Goal: Navigation & Orientation: Find specific page/section

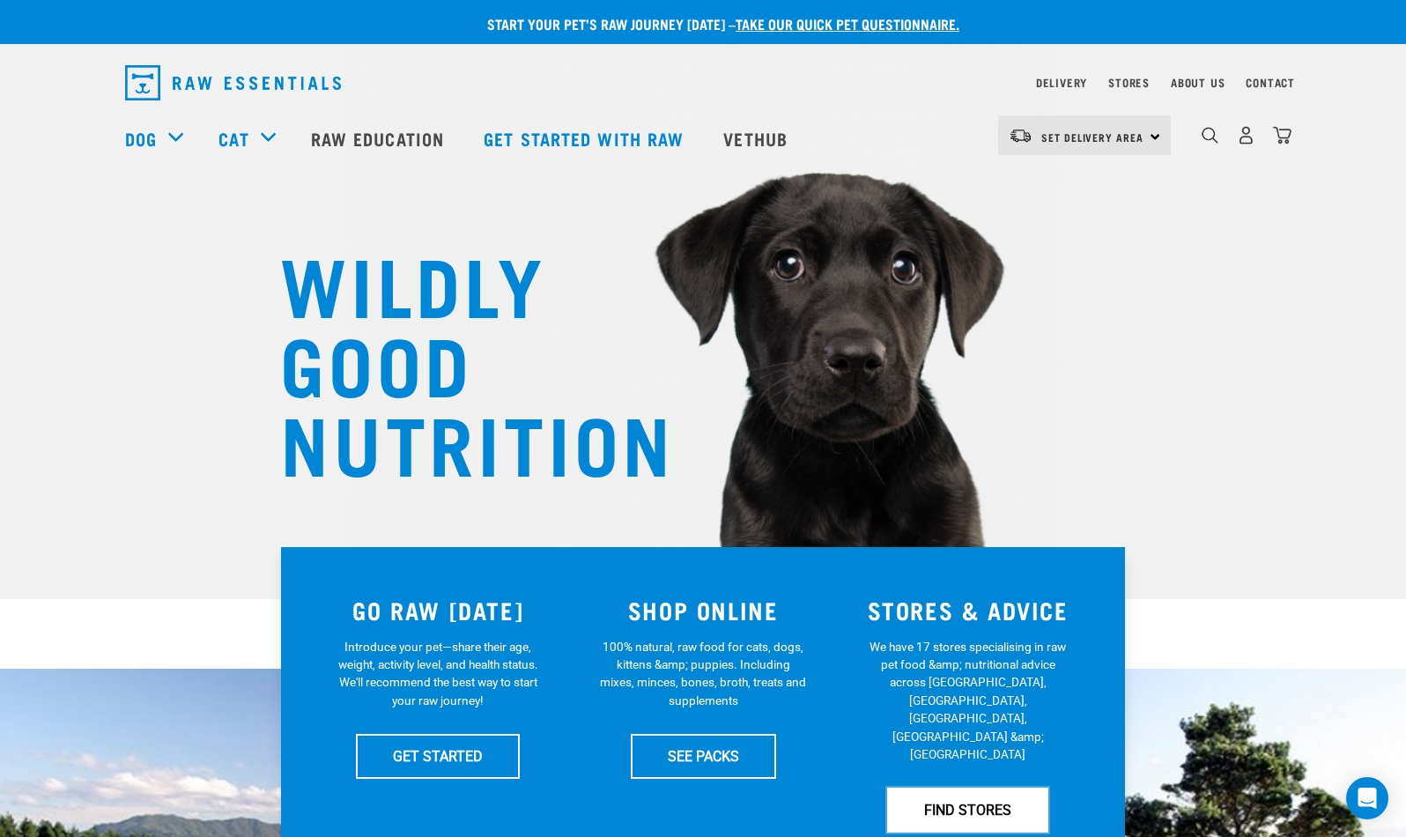
click at [1001, 787] on link "FIND STORES" at bounding box center [967, 809] width 161 height 44
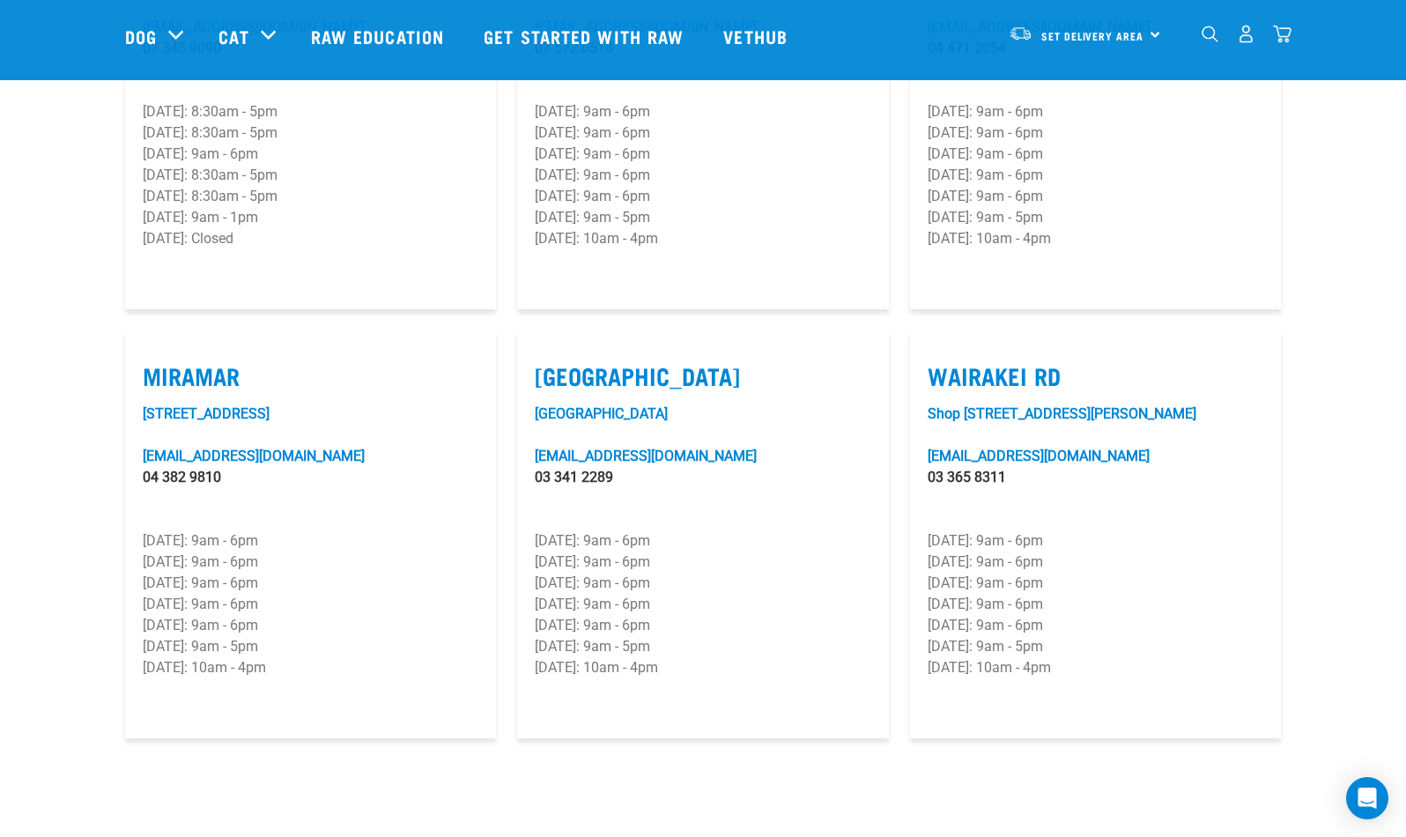
scroll to position [2522, 0]
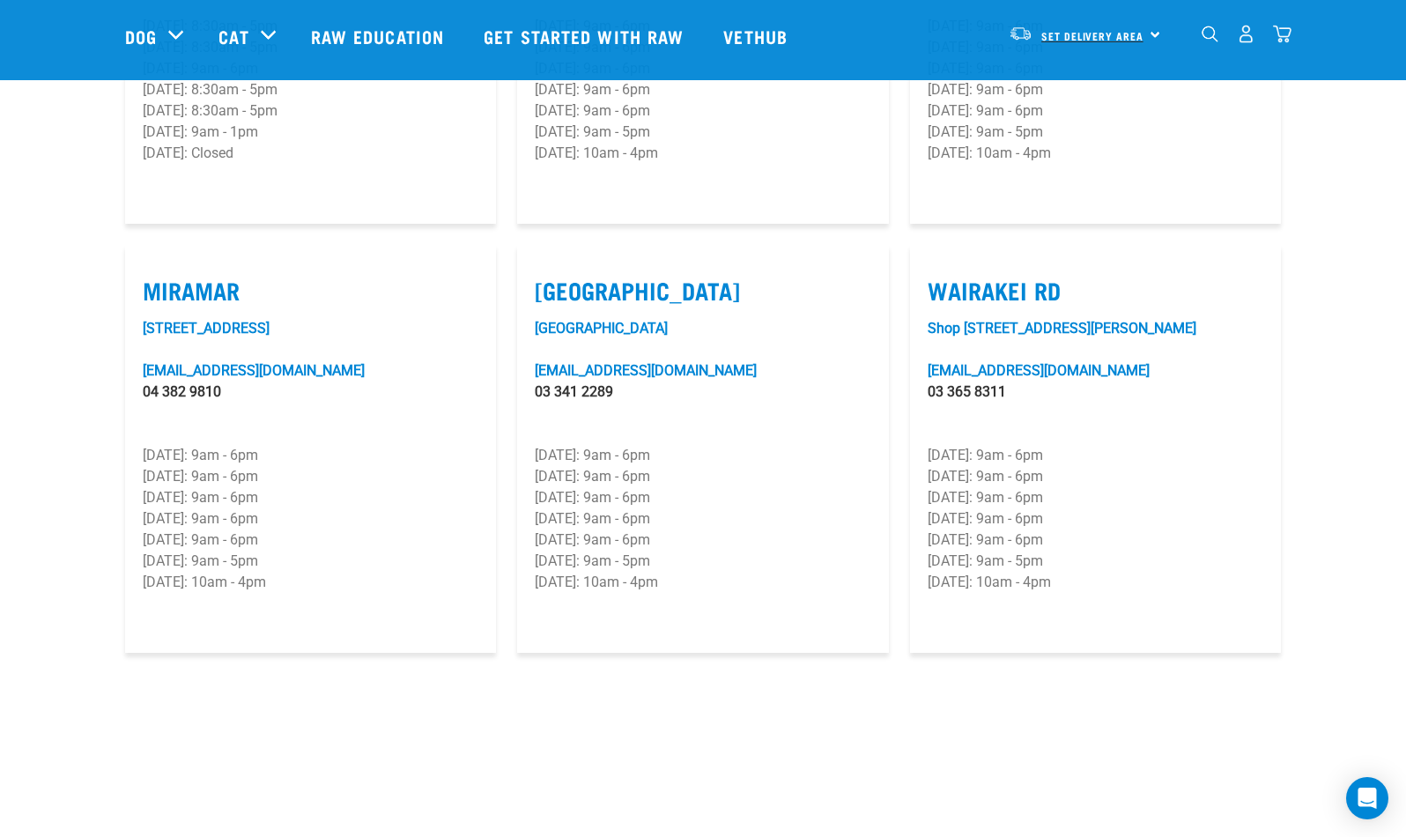
click at [1092, 33] on span "Set Delivery Area" at bounding box center [1092, 36] width 102 height 6
click at [1065, 89] on link "[GEOGRAPHIC_DATA]" at bounding box center [1082, 83] width 169 height 39
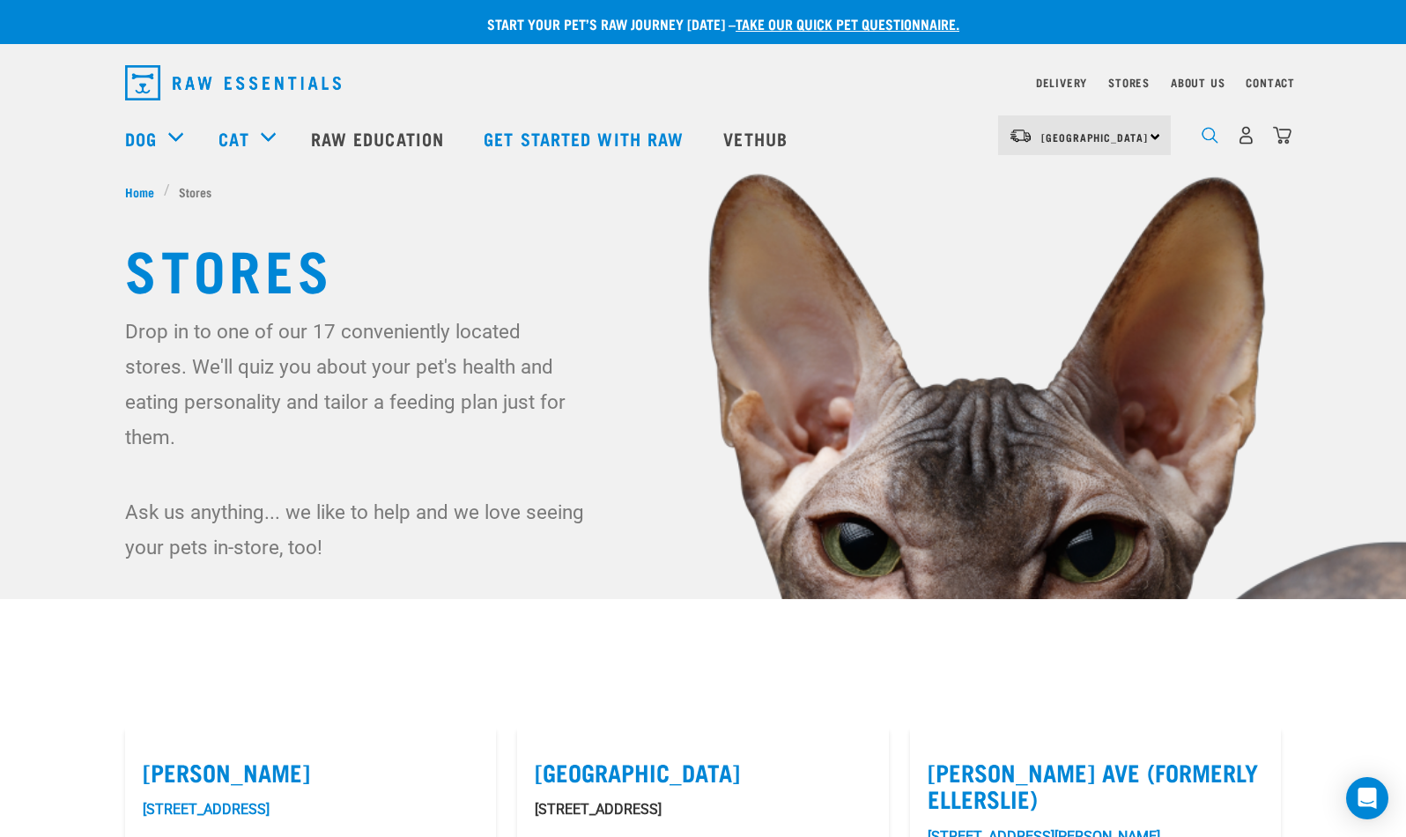
click at [1206, 137] on img "dropdown navigation" at bounding box center [1209, 135] width 17 height 17
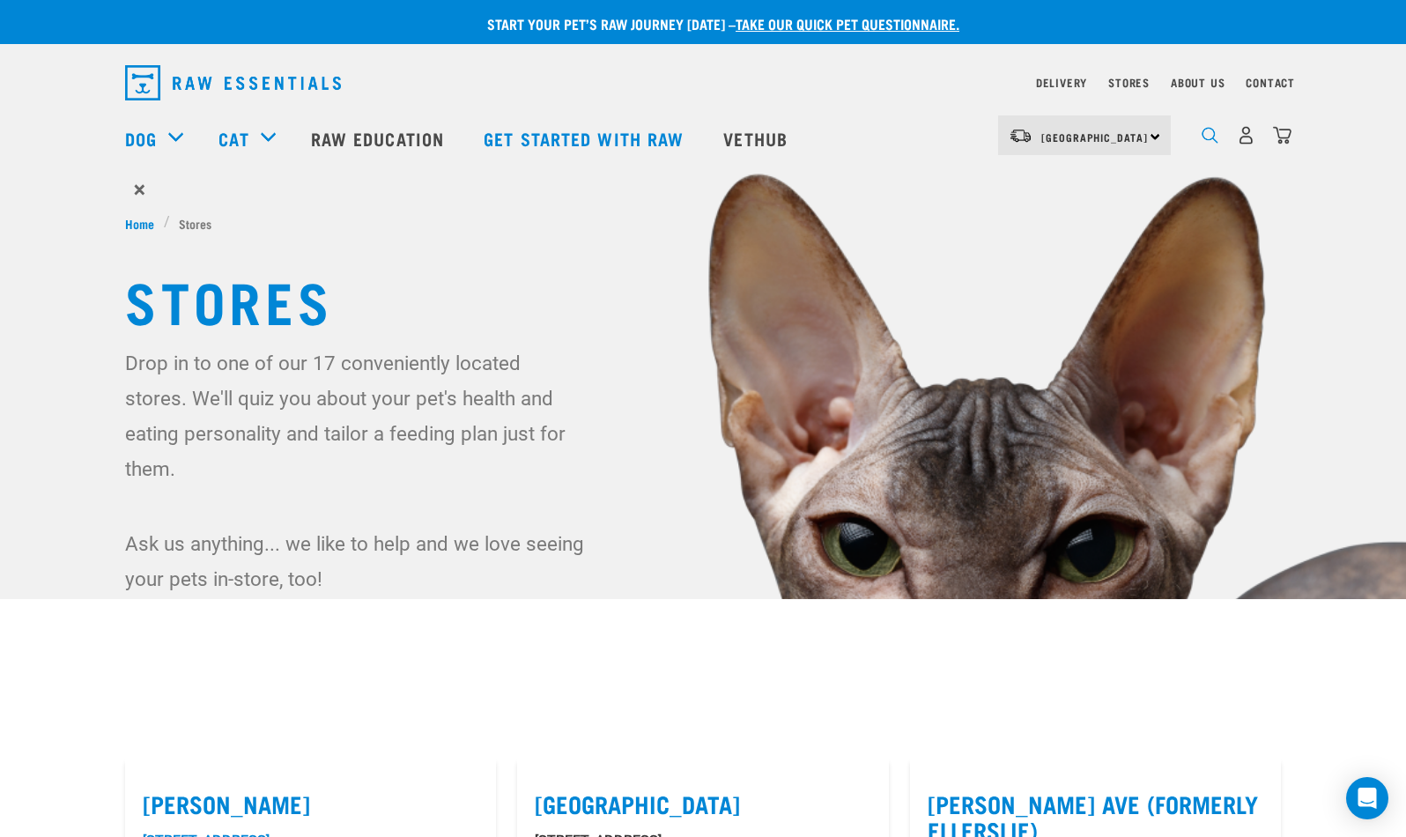
click at [1208, 136] on img "dropdown navigation" at bounding box center [1209, 135] width 17 height 17
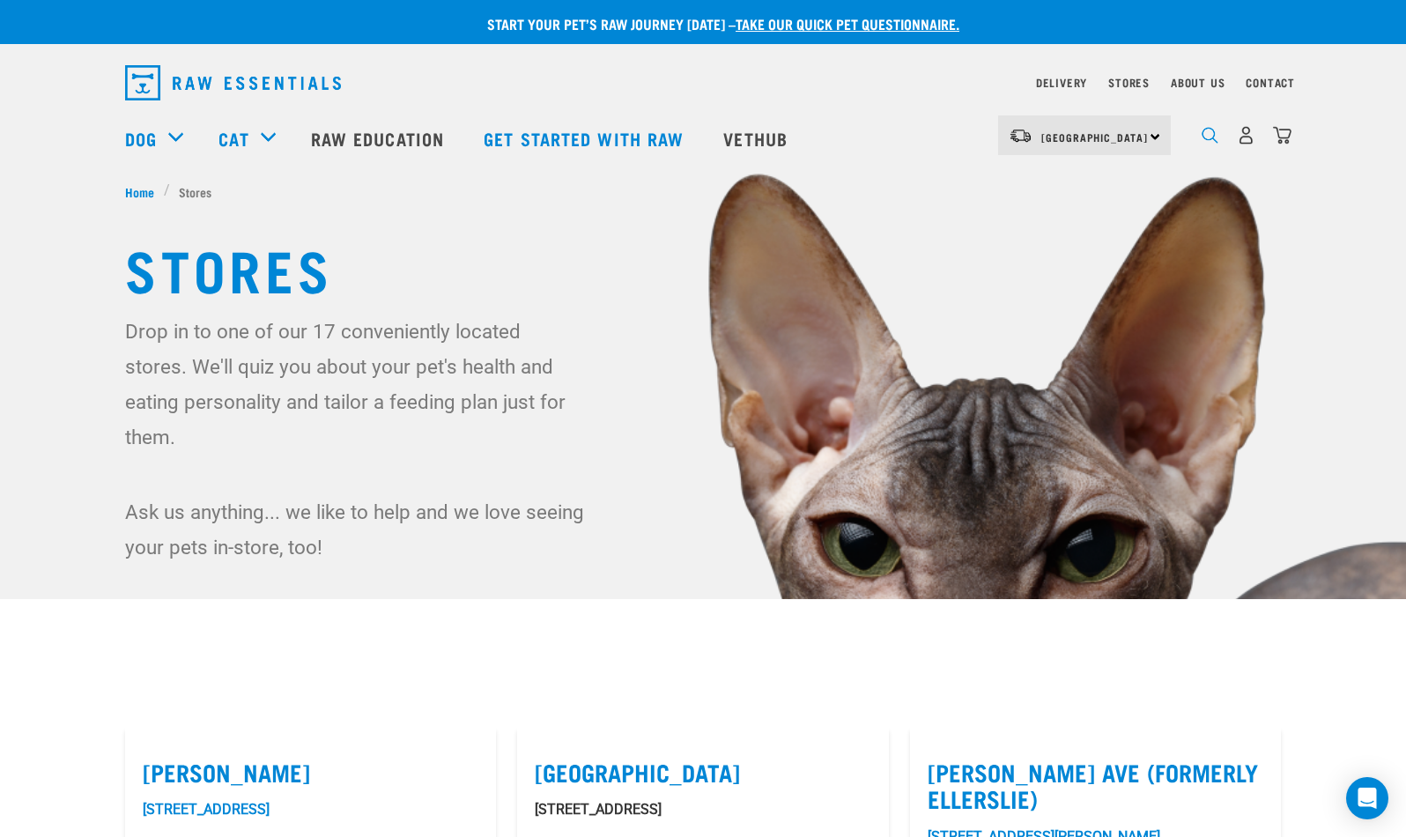
click at [1208, 136] on img "dropdown navigation" at bounding box center [1209, 135] width 17 height 17
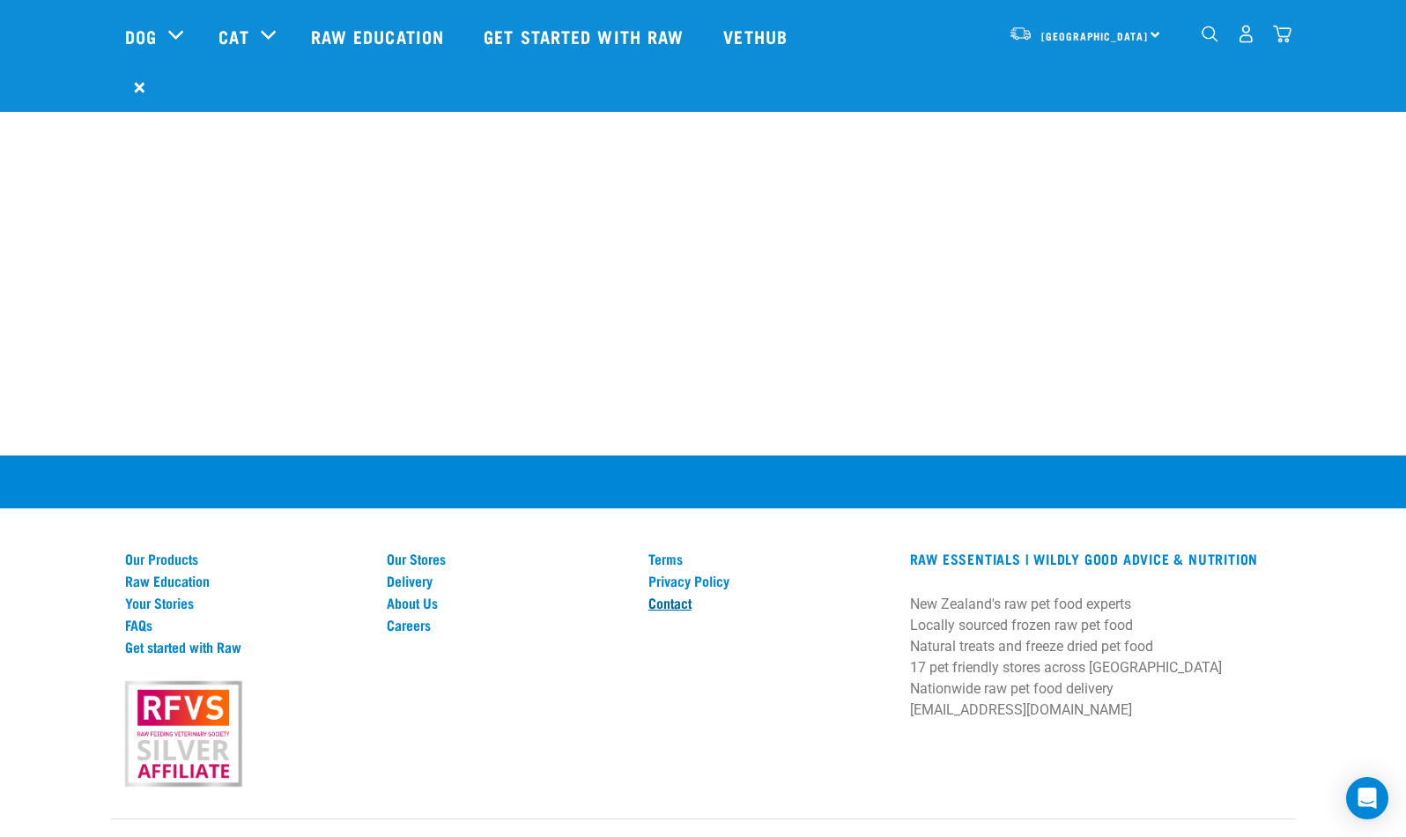
scroll to position [3247, 0]
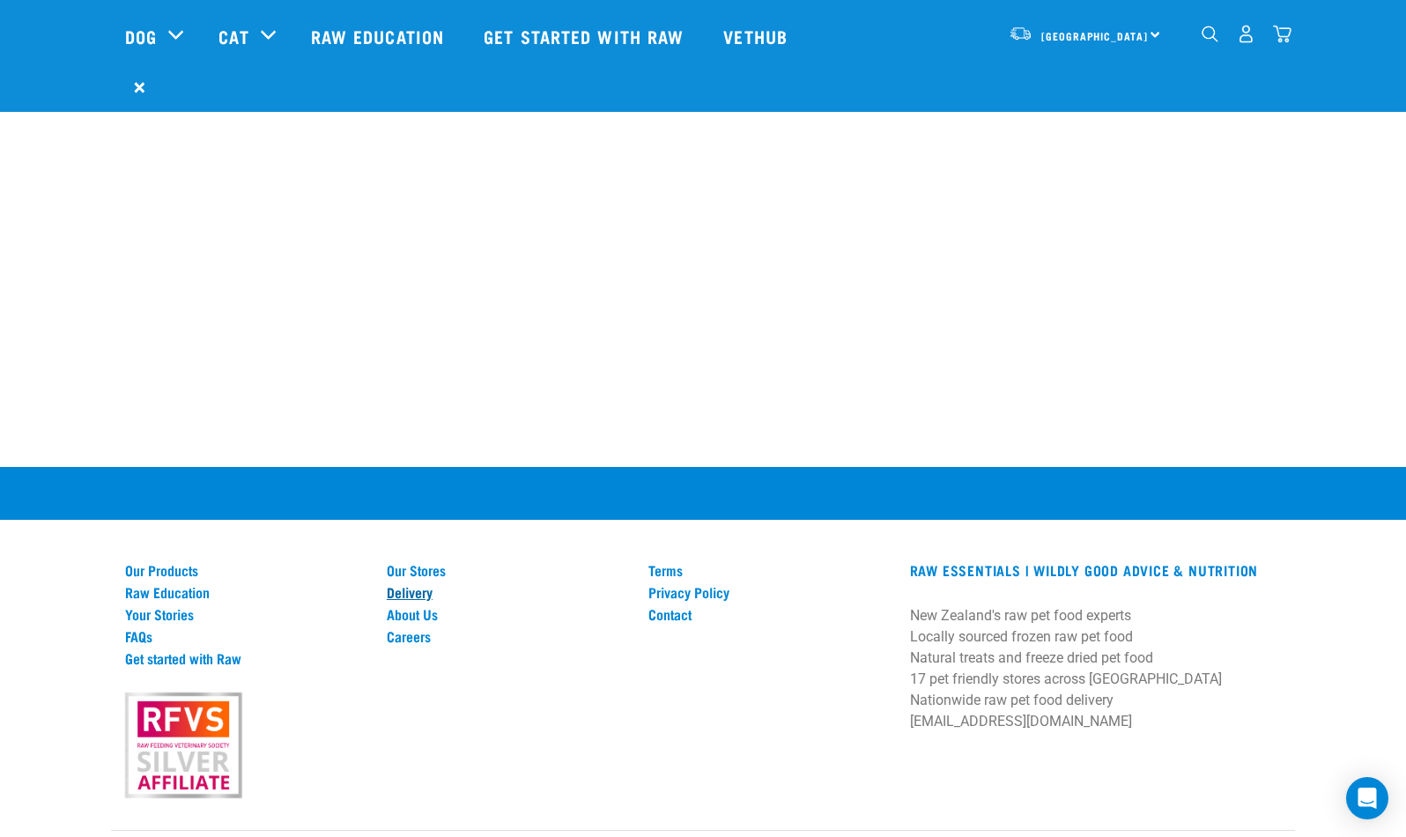
click at [410, 584] on link "Delivery" at bounding box center [507, 592] width 240 height 16
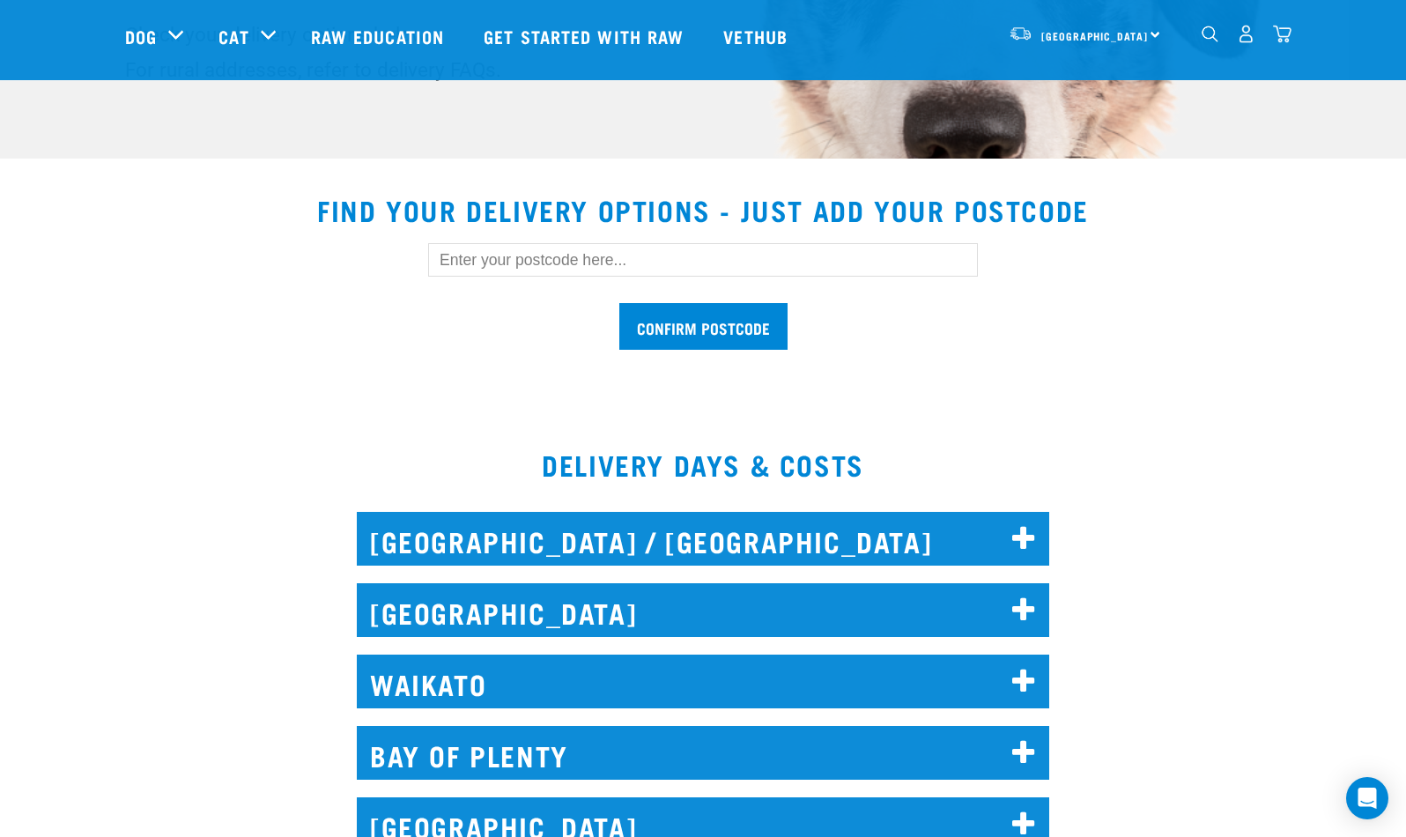
scroll to position [618, 0]
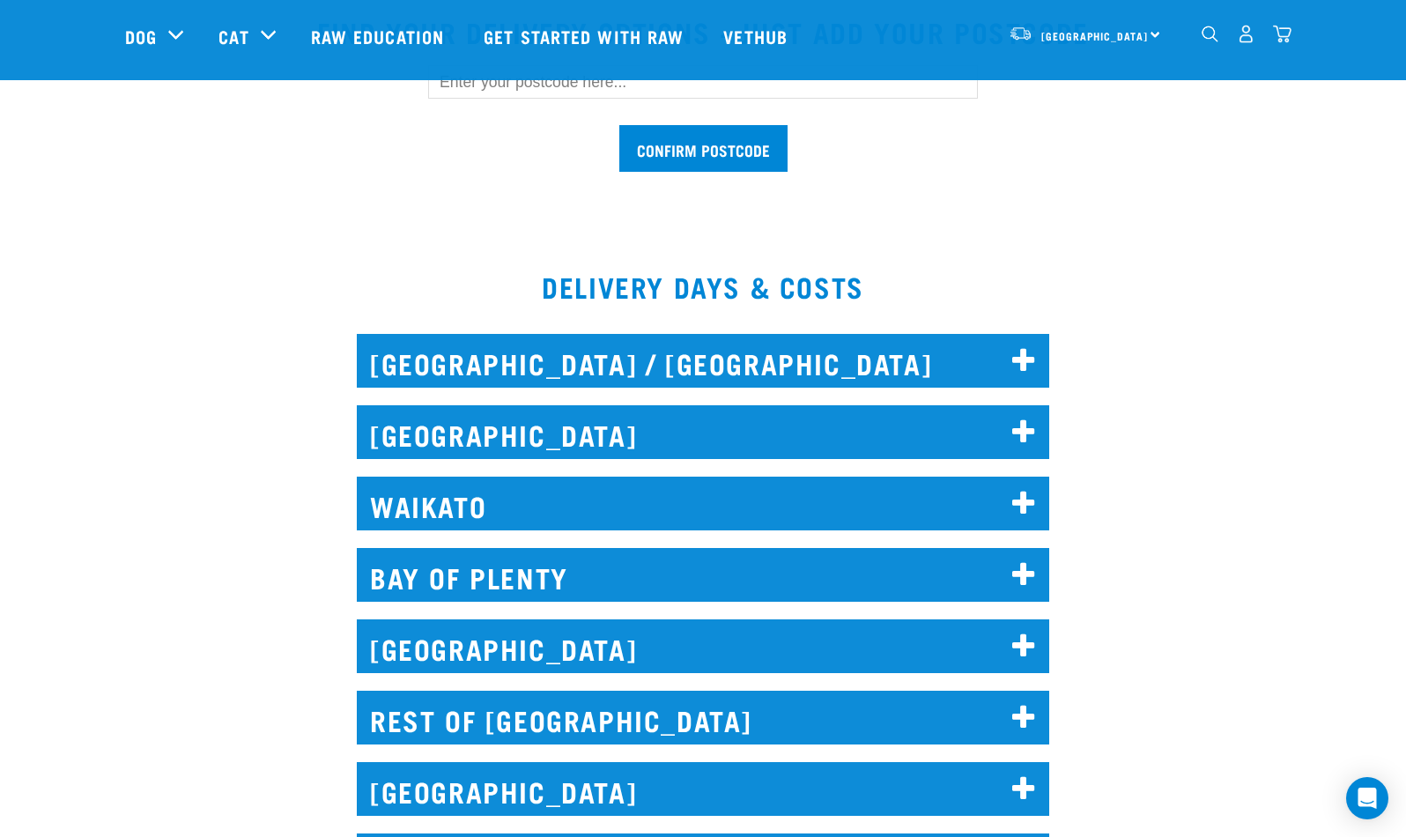
click at [1015, 499] on icon at bounding box center [1024, 504] width 24 height 28
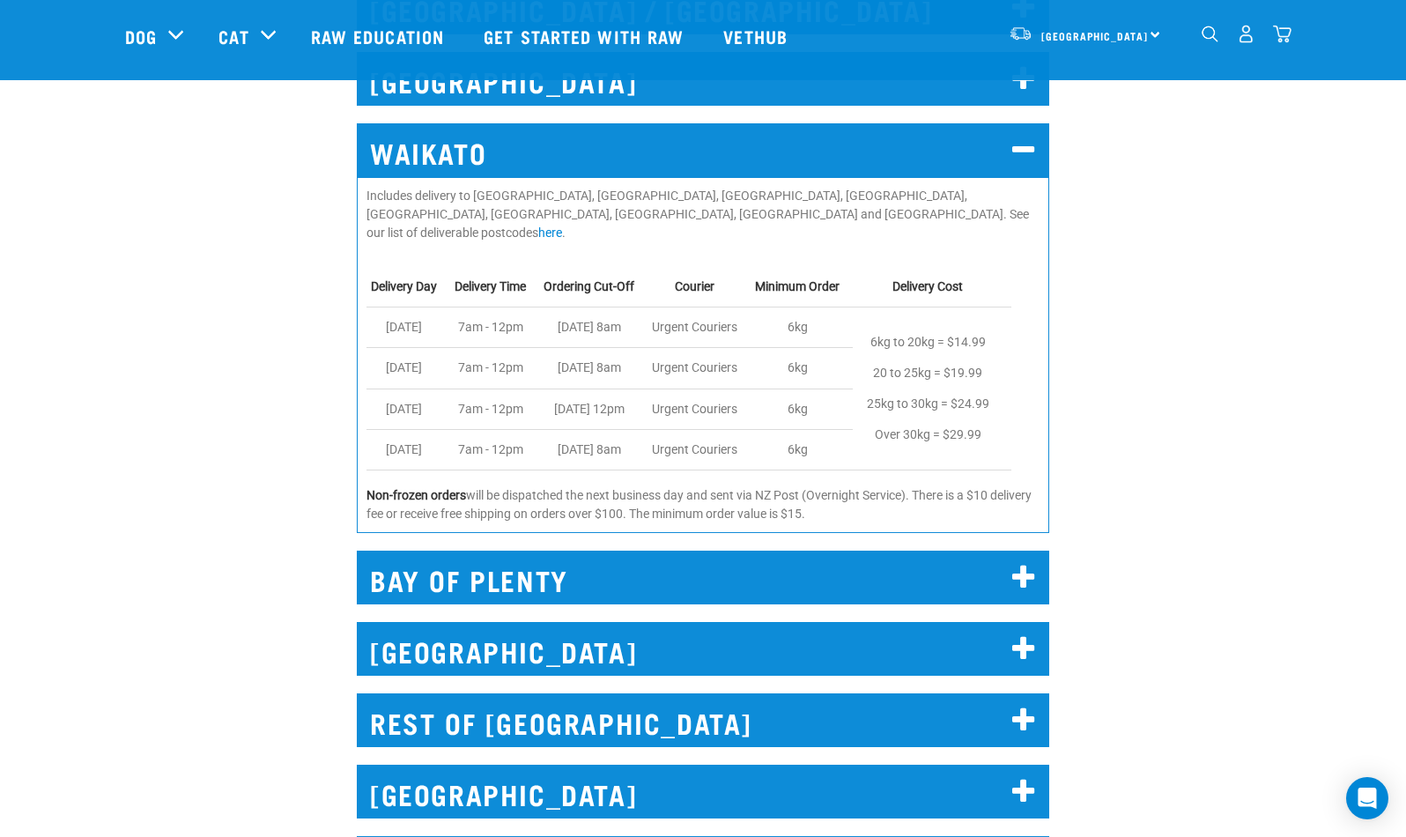
scroll to position [981, 0]
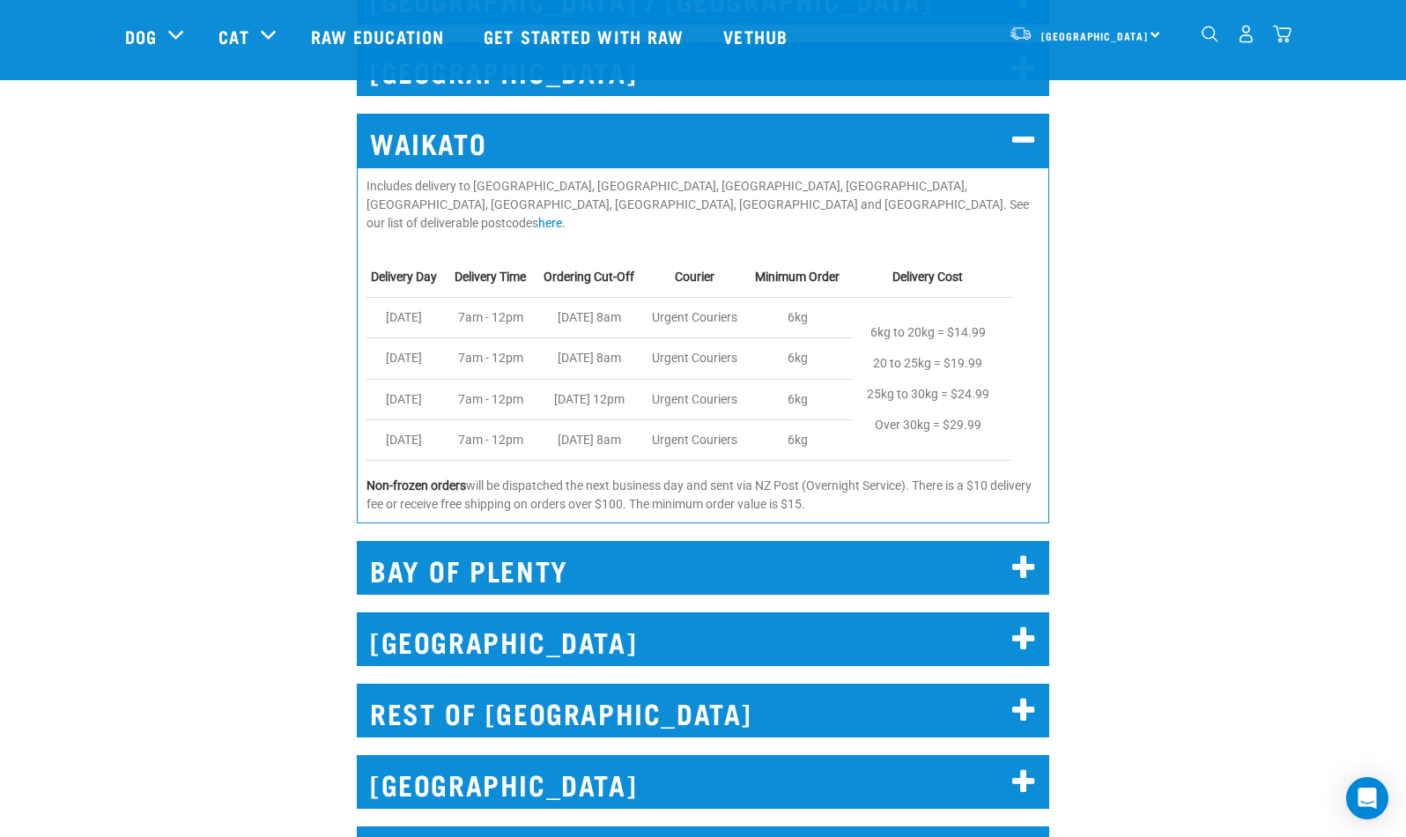
click at [639, 556] on h2 "BAY OF PLENTY" at bounding box center [703, 568] width 692 height 54
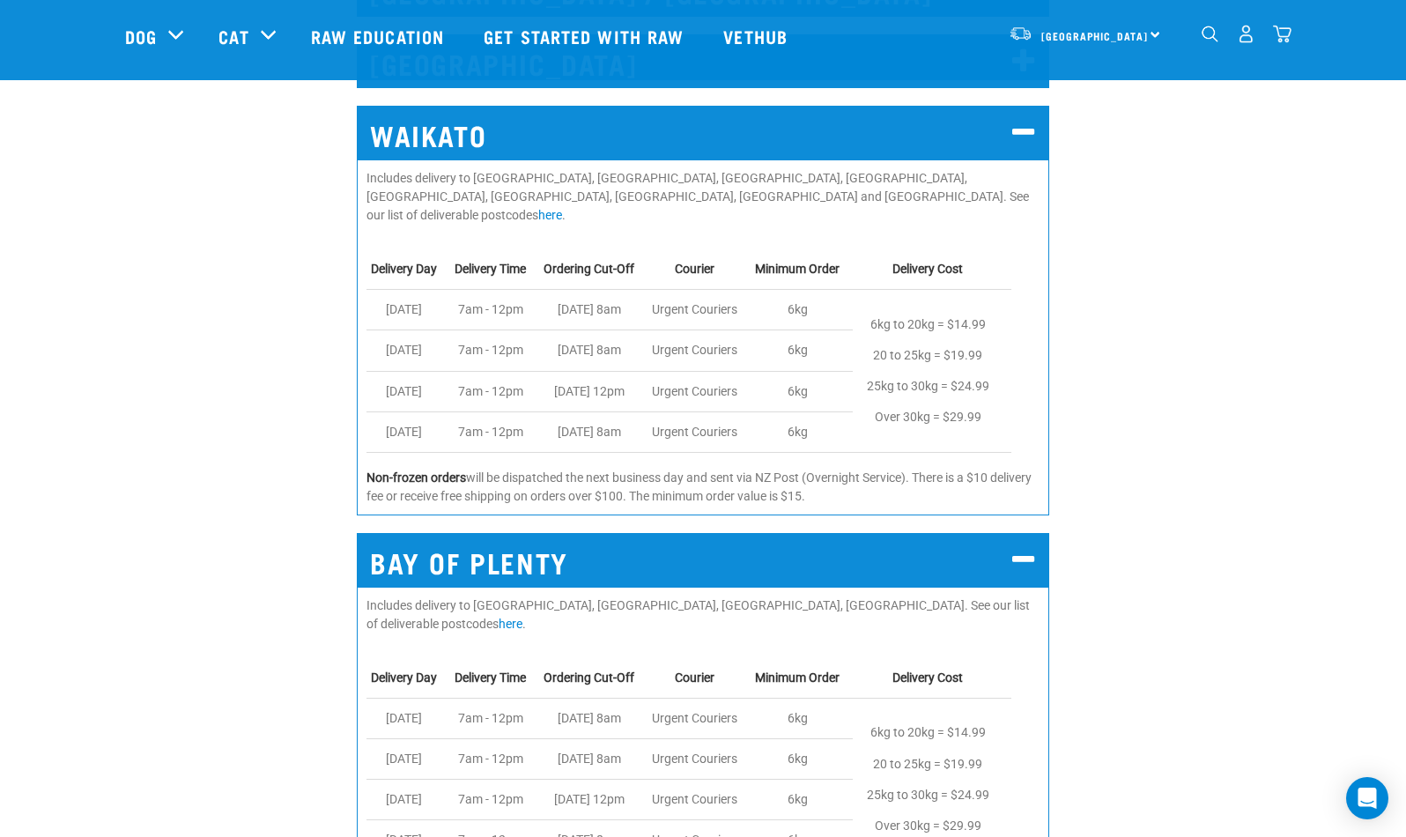
scroll to position [976, 0]
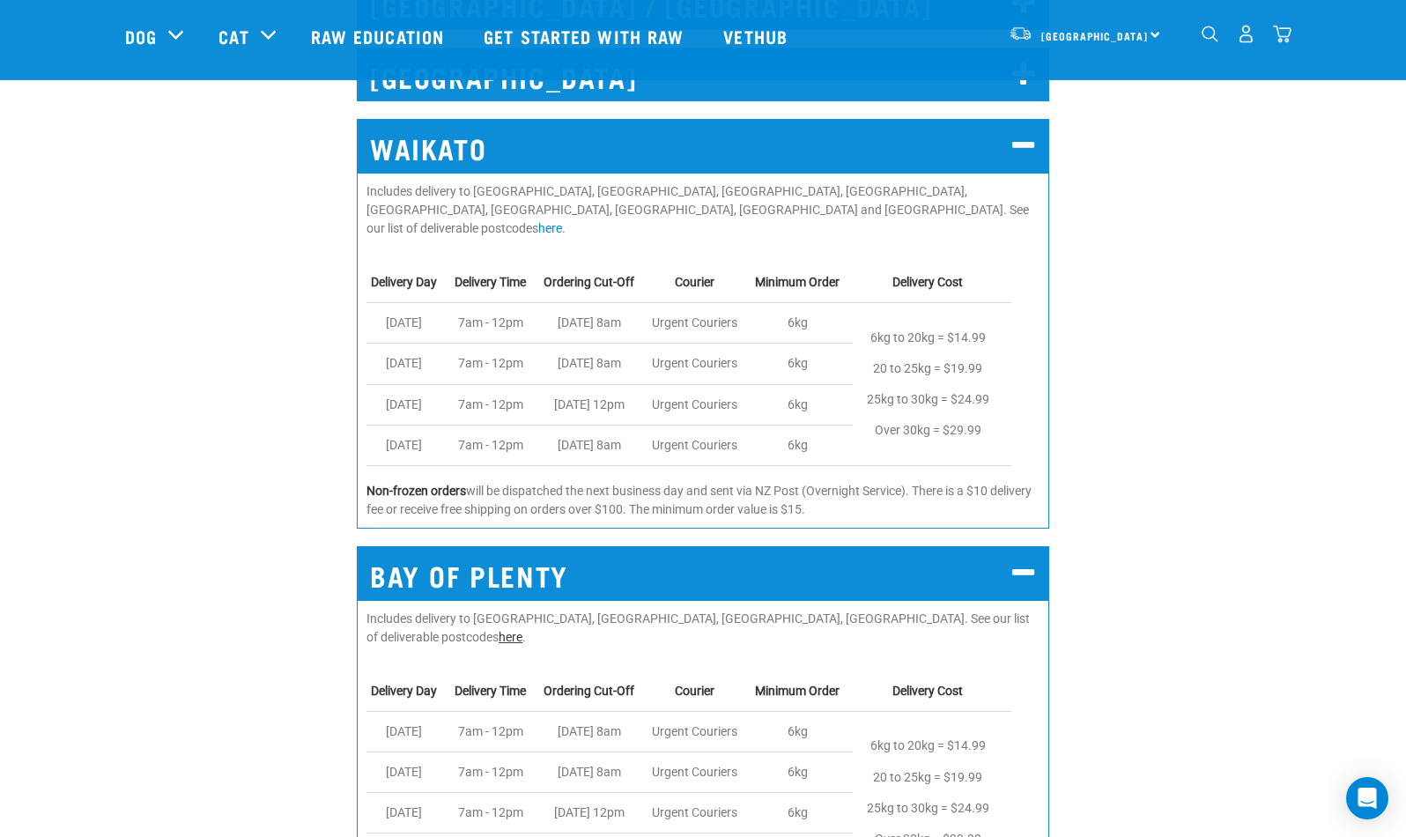
click at [522, 630] on link "here" at bounding box center [511, 637] width 24 height 14
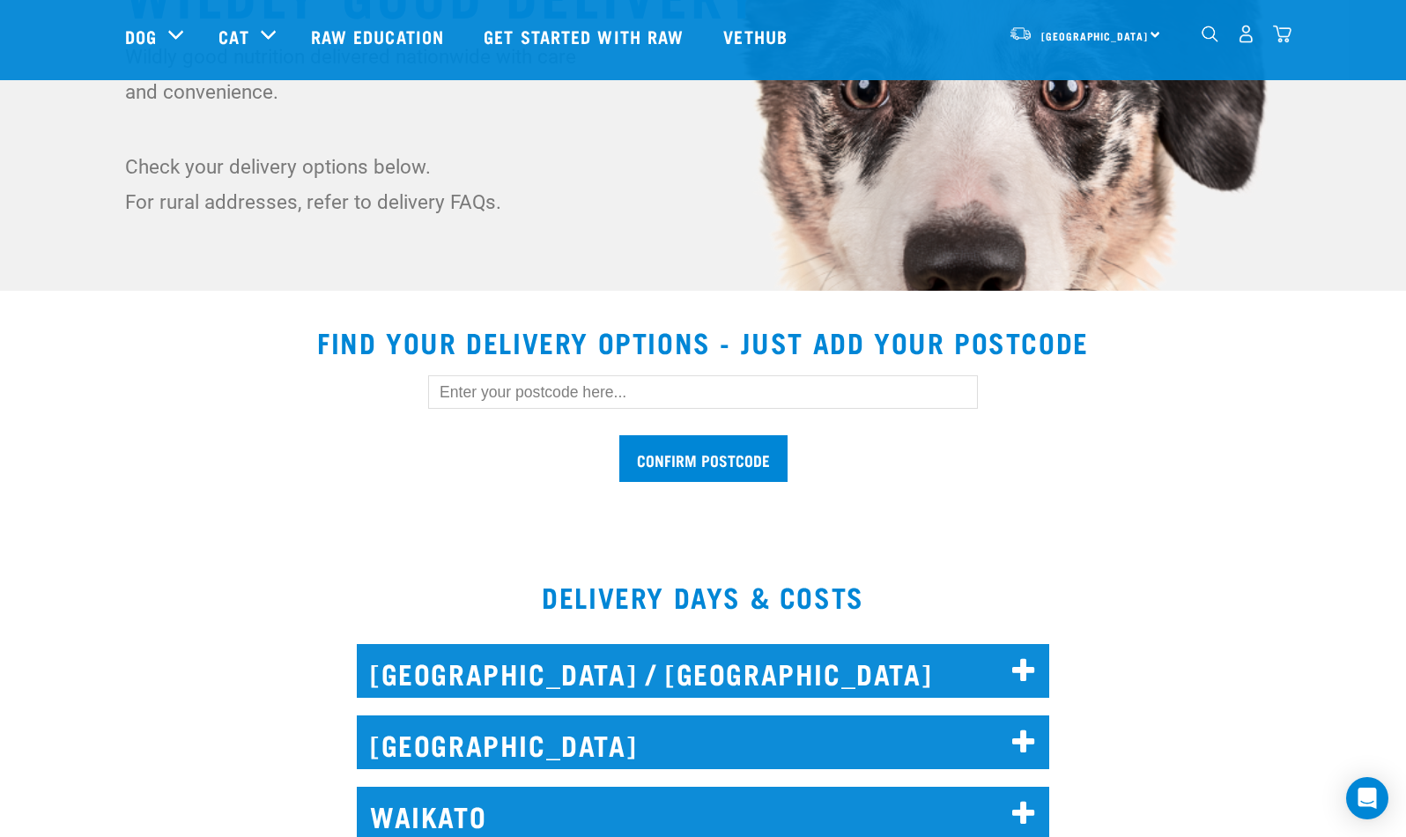
scroll to position [403, 0]
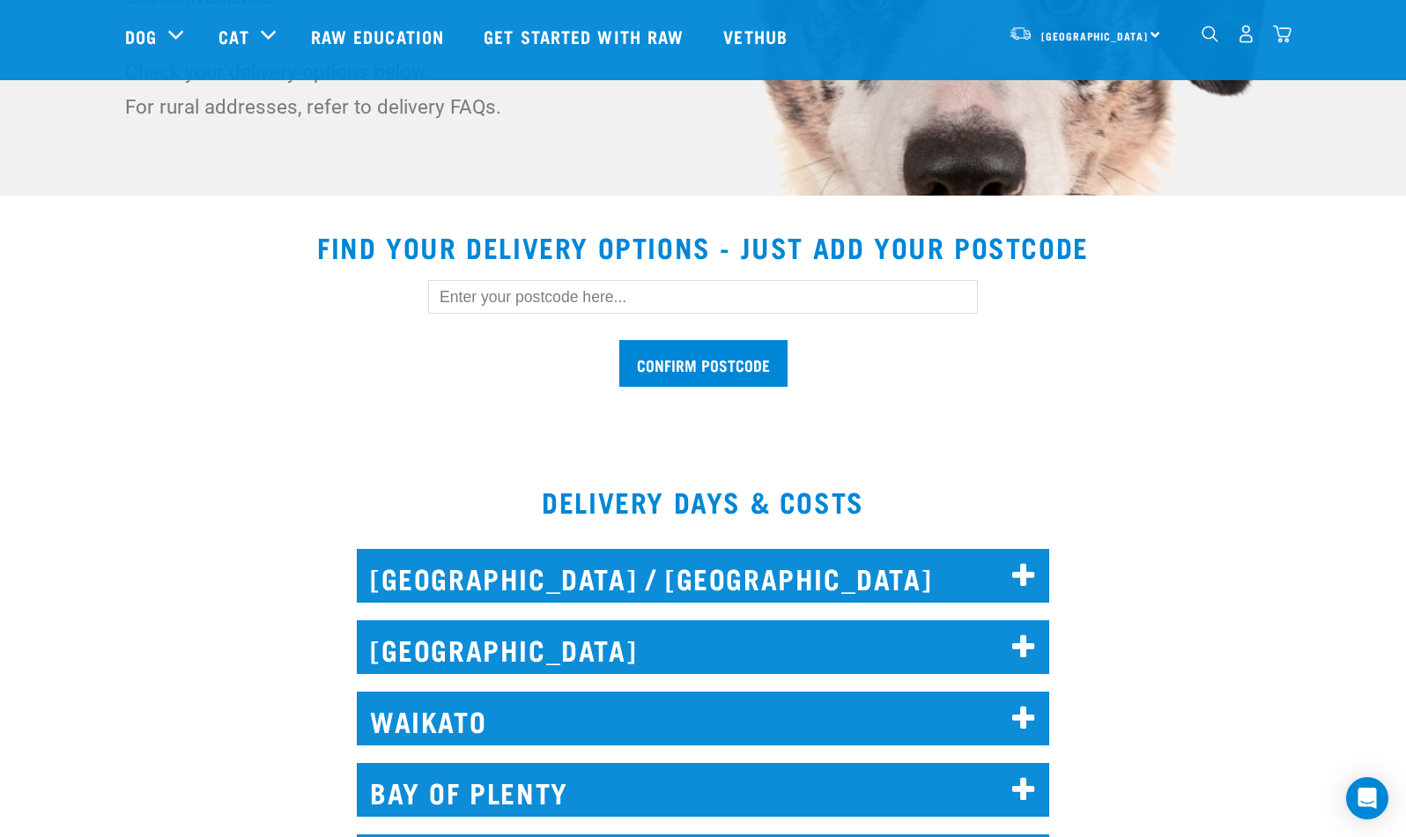
click at [497, 294] on input "text" at bounding box center [703, 296] width 550 height 33
paste input "3691"
type input "3691"
click at [619, 340] on input "Confirm postcode" at bounding box center [703, 363] width 168 height 47
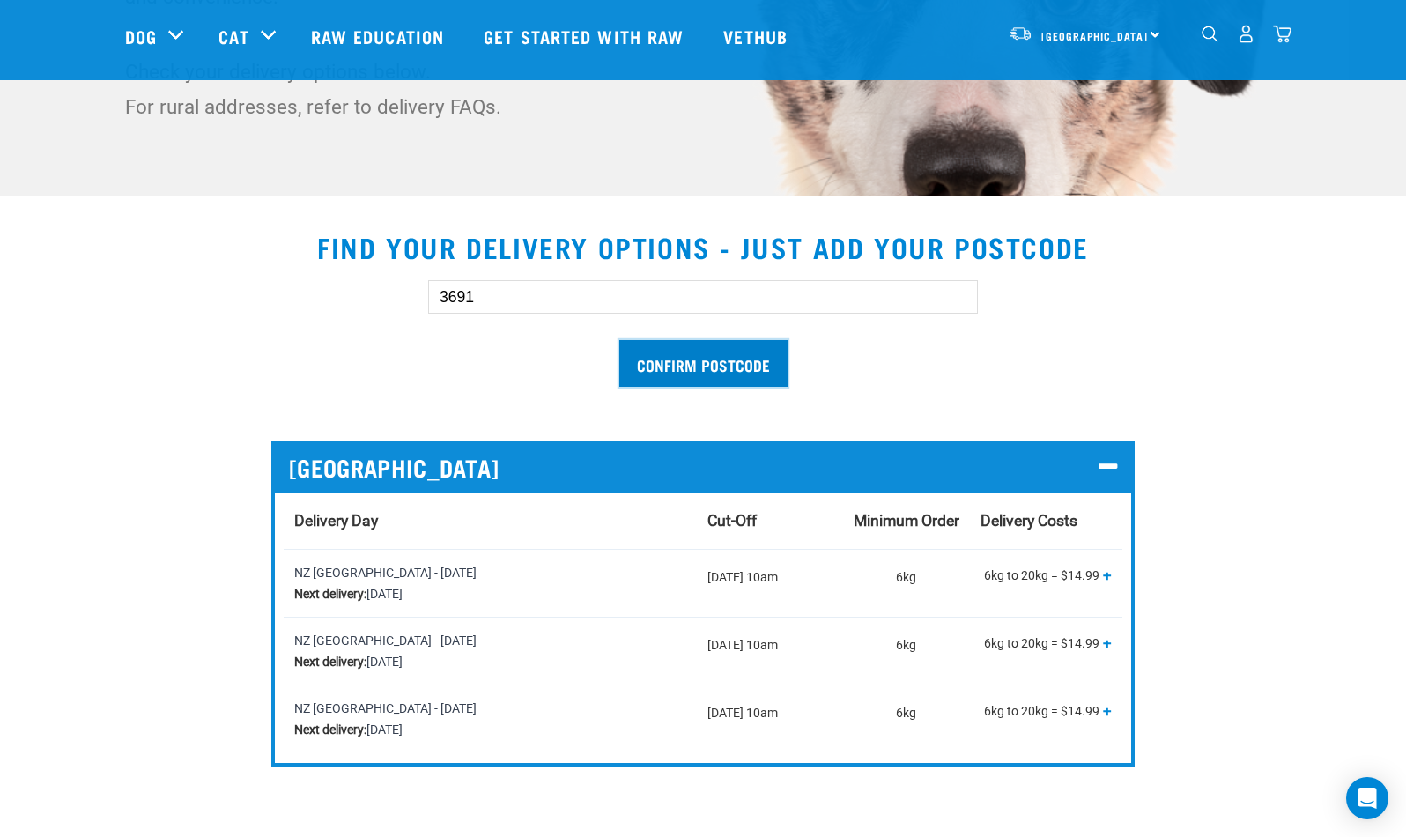
click at [699, 366] on input "Confirm postcode" at bounding box center [703, 363] width 168 height 47
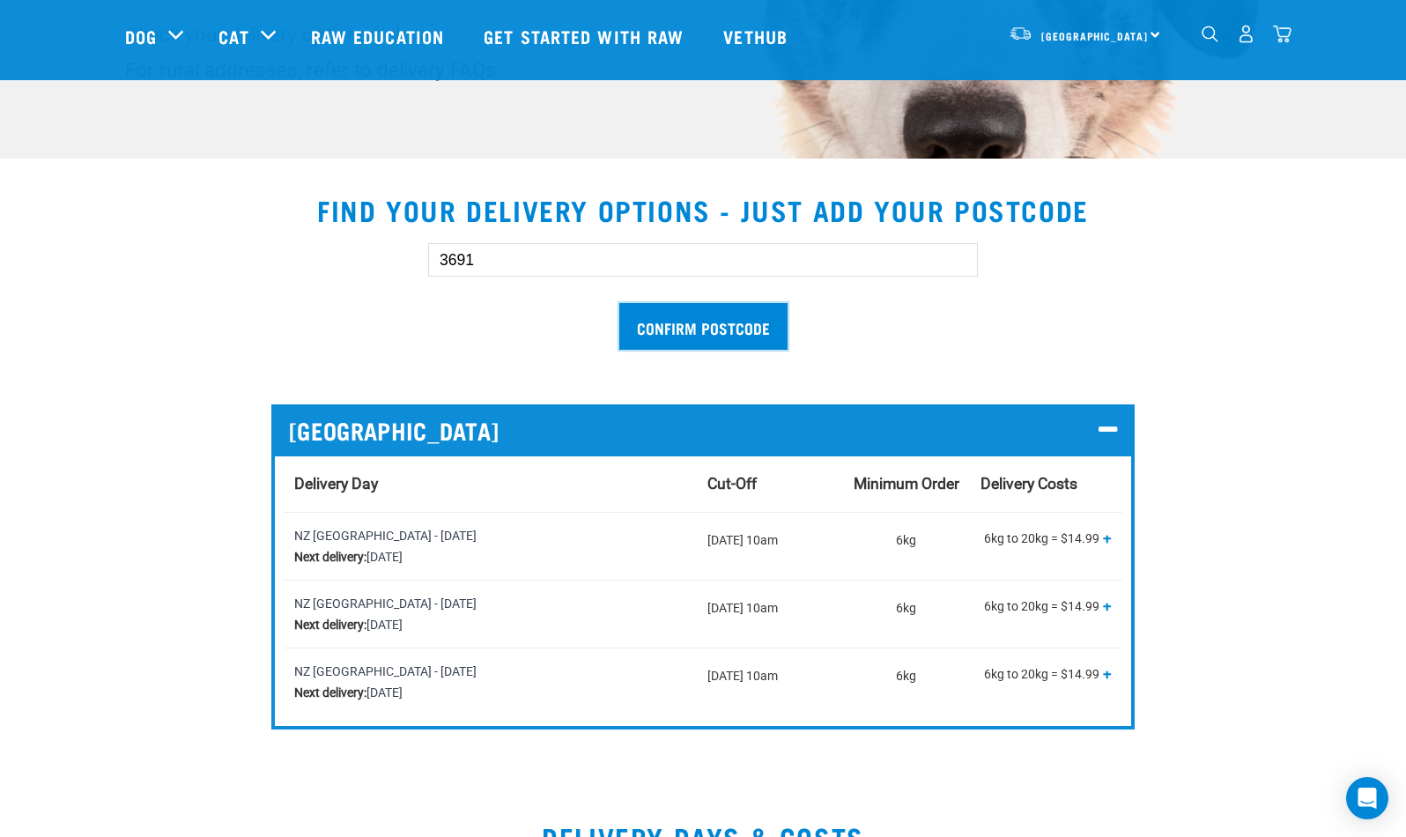
scroll to position [298, 0]
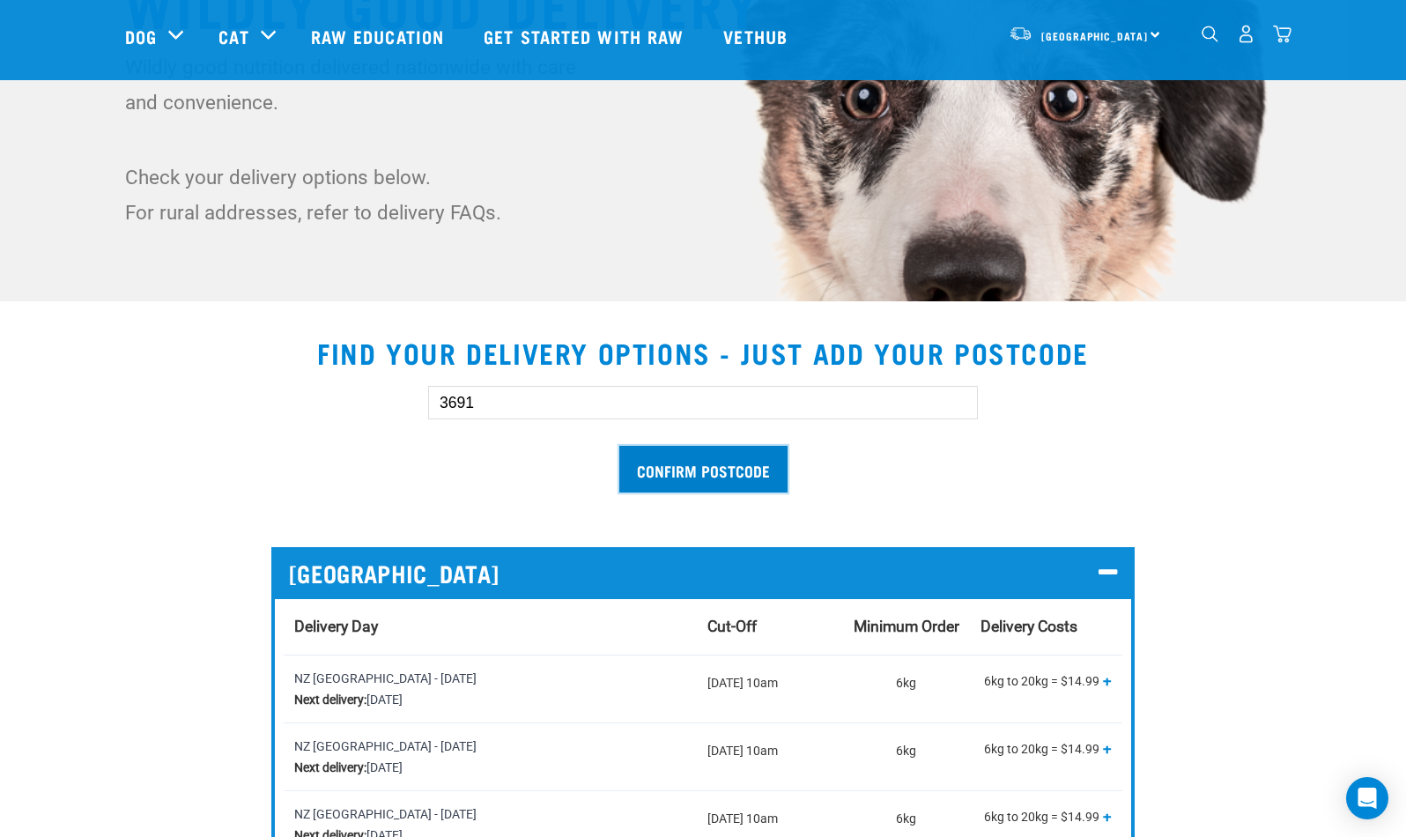
click at [668, 474] on input "Confirm postcode" at bounding box center [703, 469] width 168 height 47
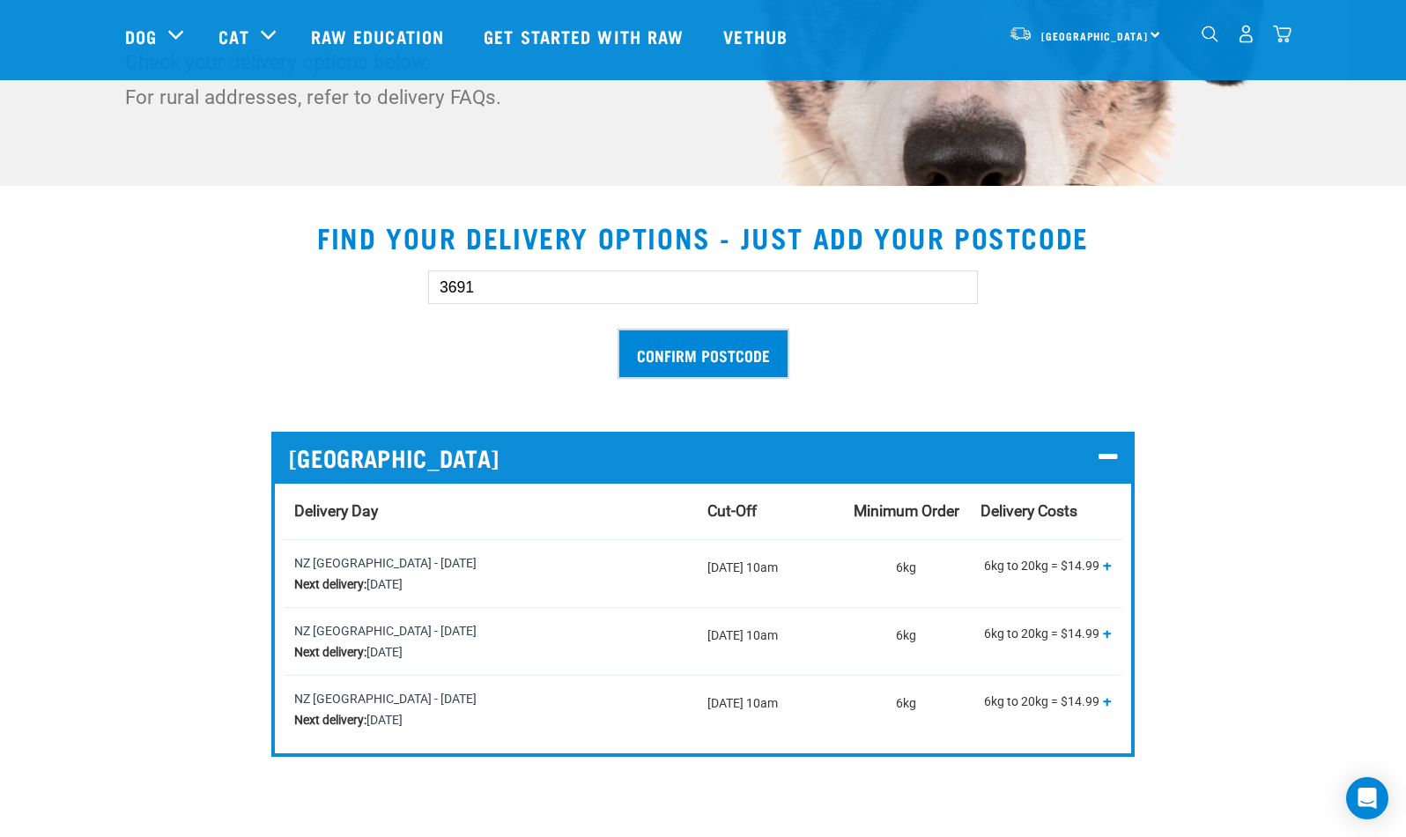
scroll to position [415, 0]
